Goal: Ask a question

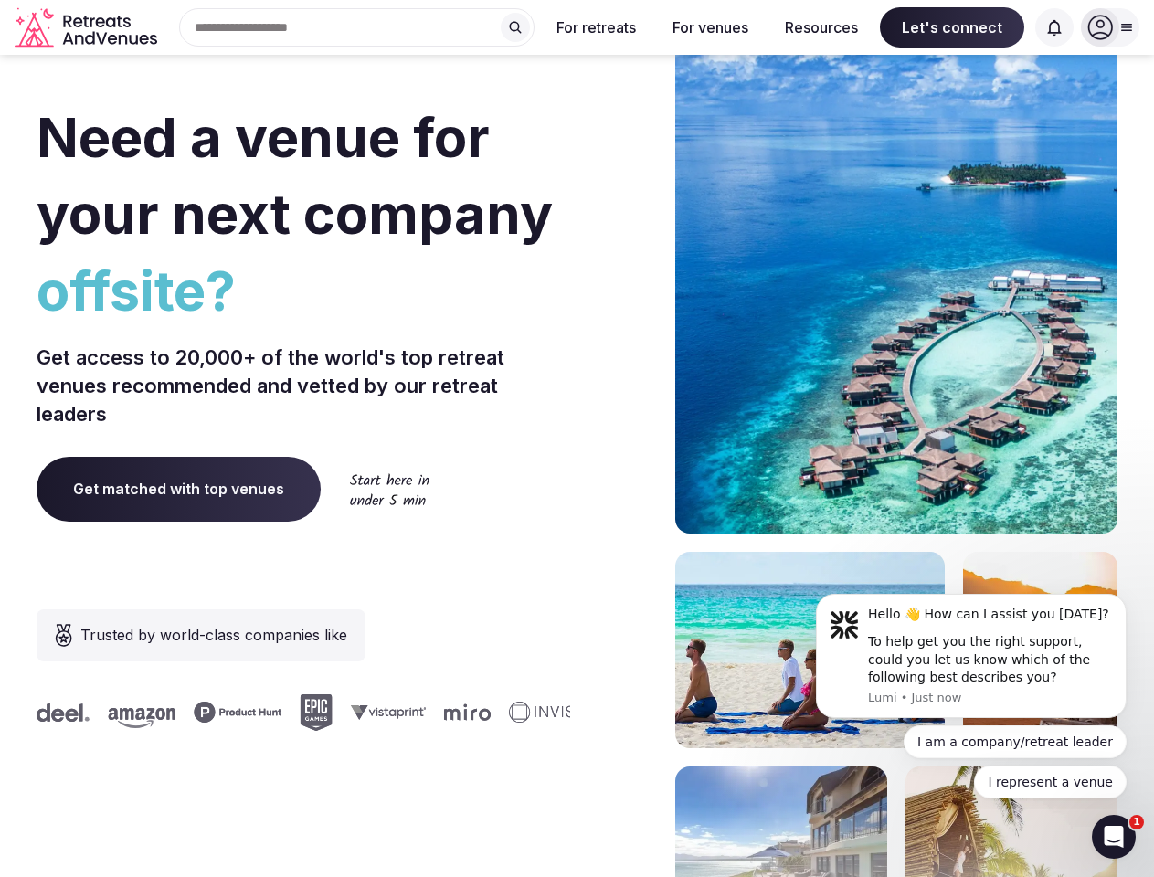
click at [577, 439] on div "Need a venue for your next company offsite? Get access to 20,000+ of the world'…" at bounding box center [577, 546] width 1081 height 1101
click at [357, 27] on div "Search Popular Destinations [GEOGRAPHIC_DATA], [GEOGRAPHIC_DATA] [GEOGRAPHIC_DA…" at bounding box center [349, 27] width 370 height 38
click at [515, 27] on input "text" at bounding box center [356, 27] width 355 height 38
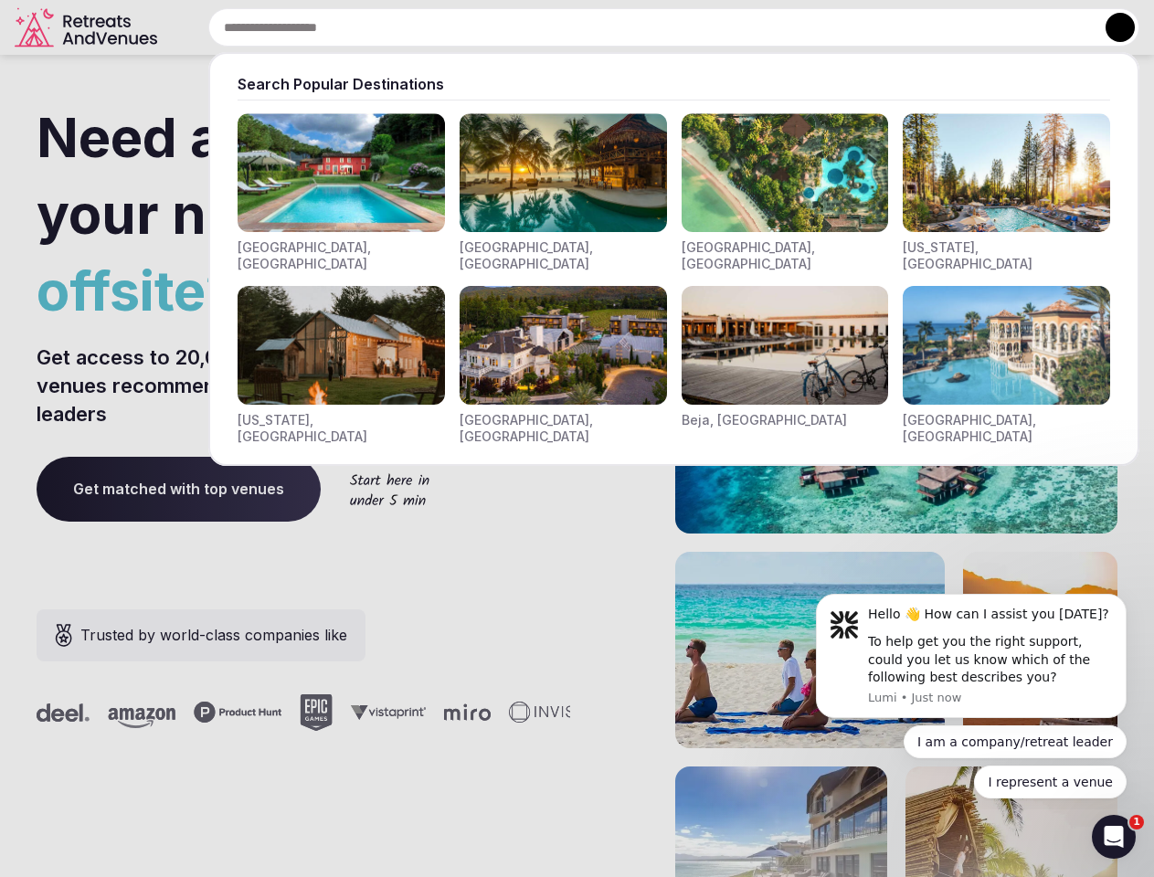
click at [597, 27] on input "text" at bounding box center [673, 27] width 931 height 38
click at [710, 27] on input "text" at bounding box center [673, 27] width 931 height 38
click at [821, 27] on input "text" at bounding box center [673, 27] width 931 height 38
click at [952, 27] on input "text" at bounding box center [673, 27] width 931 height 38
click at [1054, 27] on input "text" at bounding box center [673, 27] width 931 height 38
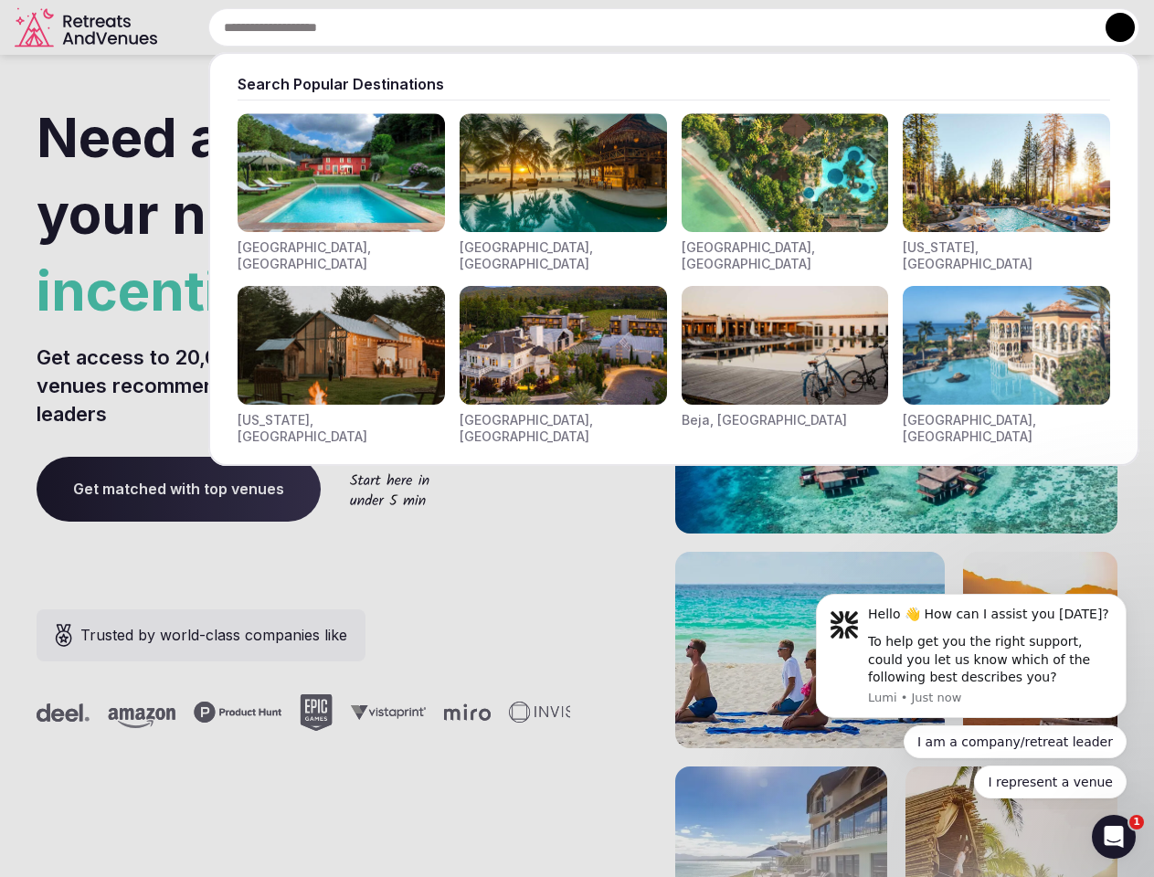
click at [1110, 27] on button at bounding box center [1120, 27] width 29 height 29
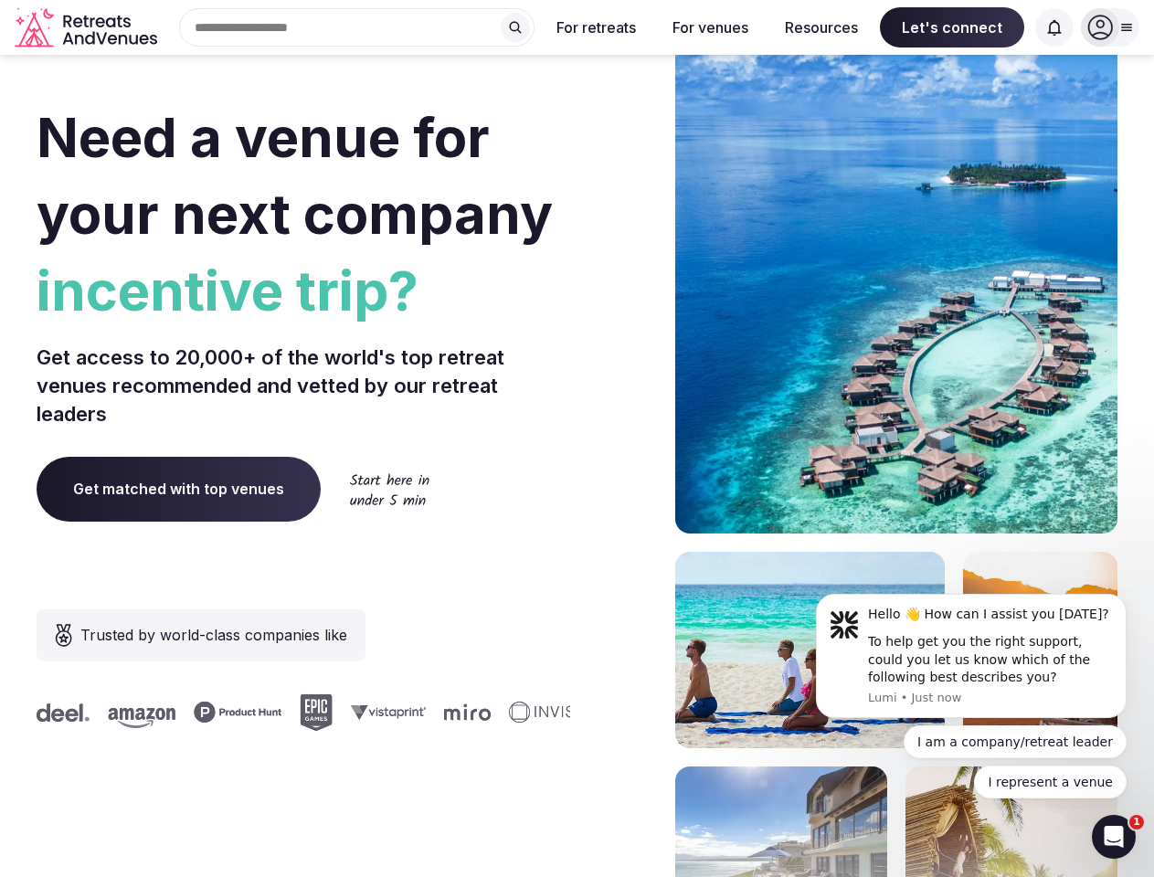
click at [971, 656] on div "To help get you the right support, could you let us know which of the following…" at bounding box center [990, 660] width 245 height 54
